Goal: Navigation & Orientation: Find specific page/section

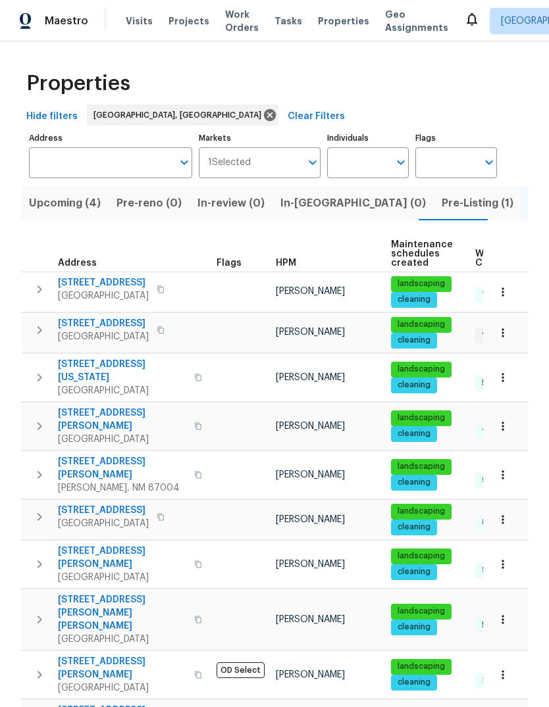
scroll to position [0, 26]
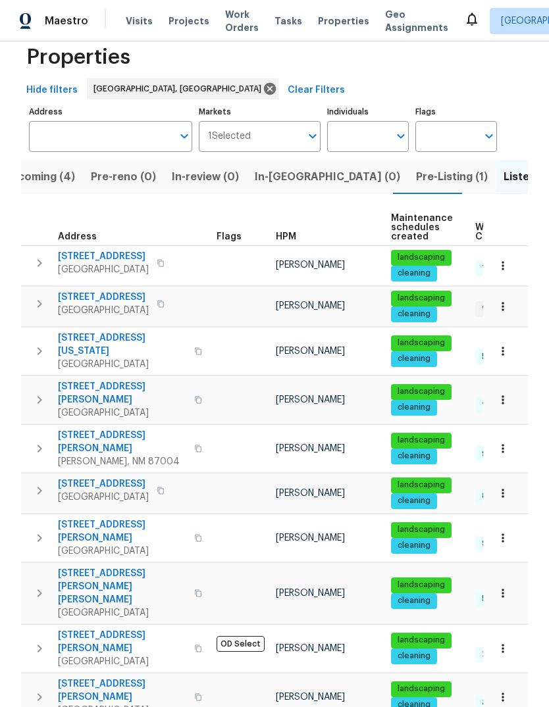
click at [316, 34] on div "Maestro Visits Projects Work Orders Tasks Properties Geo Assignments [GEOGRAPHI…" at bounding box center [274, 20] width 549 height 41
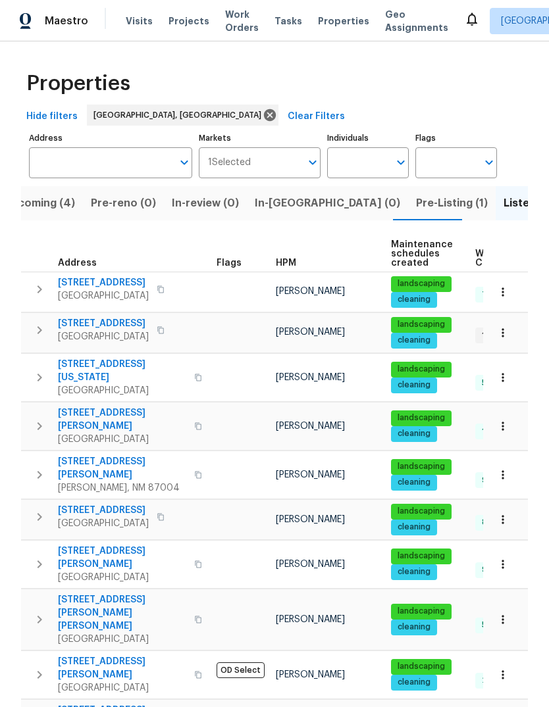
scroll to position [0, 0]
click at [316, 34] on div "Visits Projects Work Orders Tasks Properties Geo Assignments" at bounding box center [295, 21] width 338 height 26
click at [263, 199] on span "In-[GEOGRAPHIC_DATA] (0)" at bounding box center [327, 203] width 145 height 18
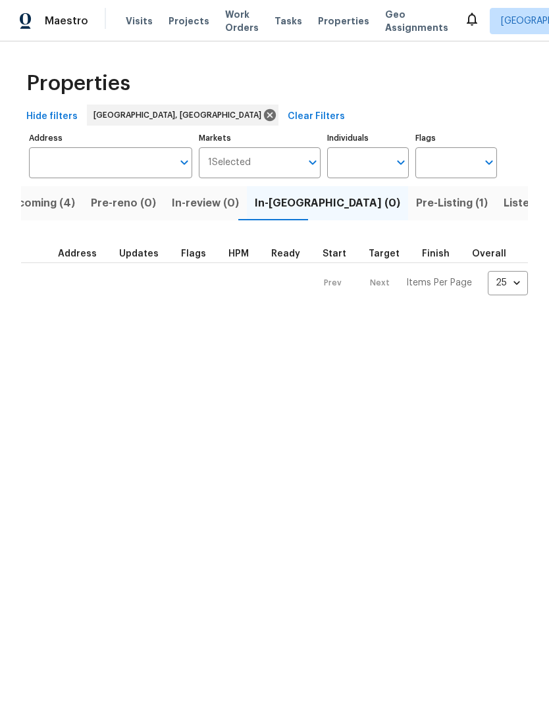
click at [416, 206] on span "Pre-Listing (1)" at bounding box center [452, 203] width 72 height 18
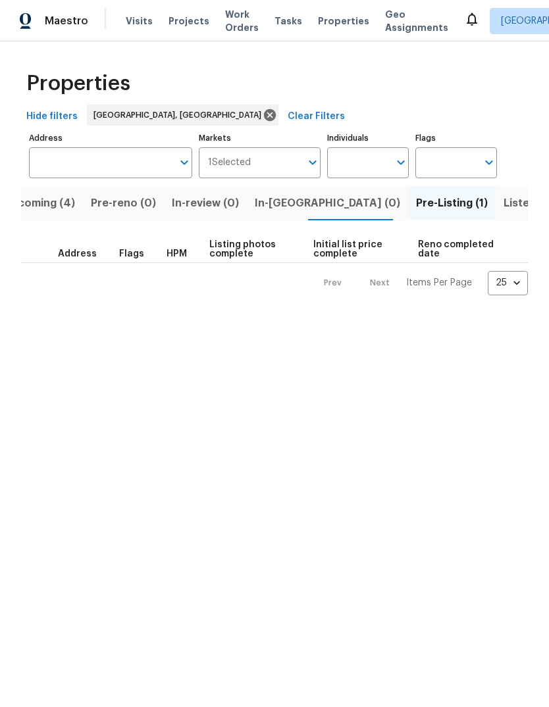
click at [31, 201] on span "Upcoming (4)" at bounding box center [39, 203] width 72 height 18
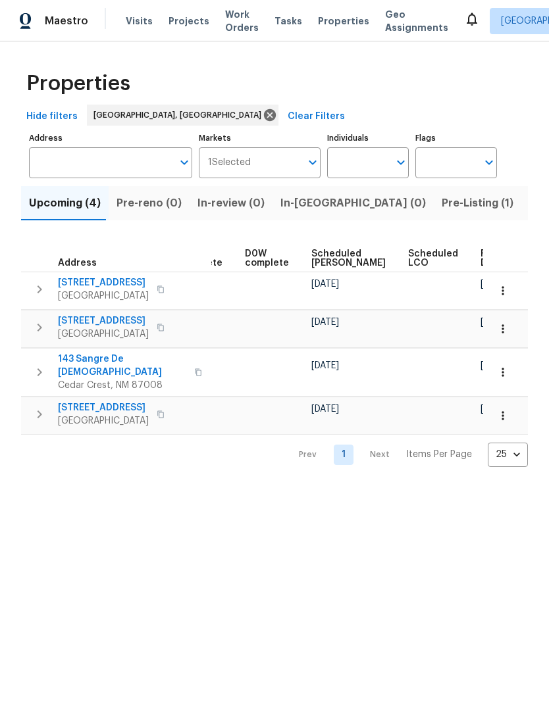
scroll to position [0, 330]
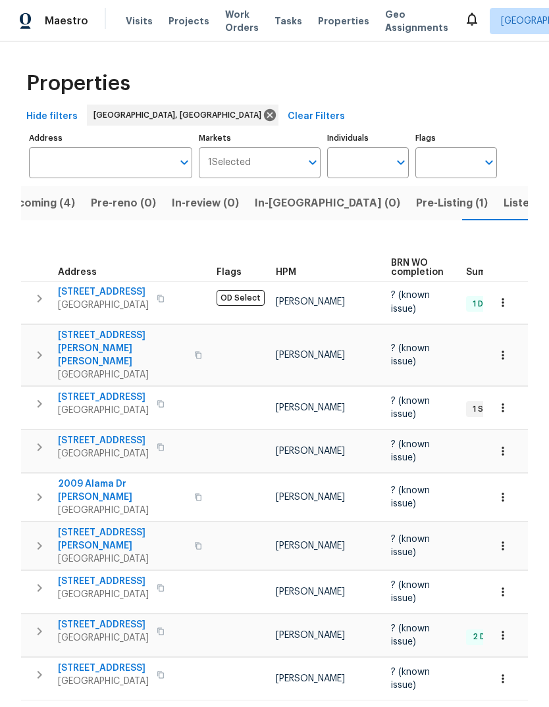
scroll to position [18, 0]
click at [503, 194] on span "Listed (24)" at bounding box center [531, 203] width 57 height 18
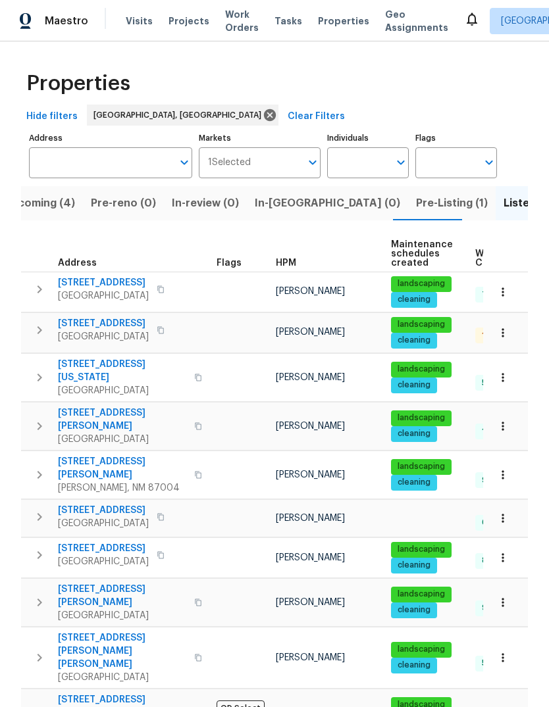
click at [34, 194] on span "Upcoming (4)" at bounding box center [39, 203] width 72 height 18
